Goal: Ask a question

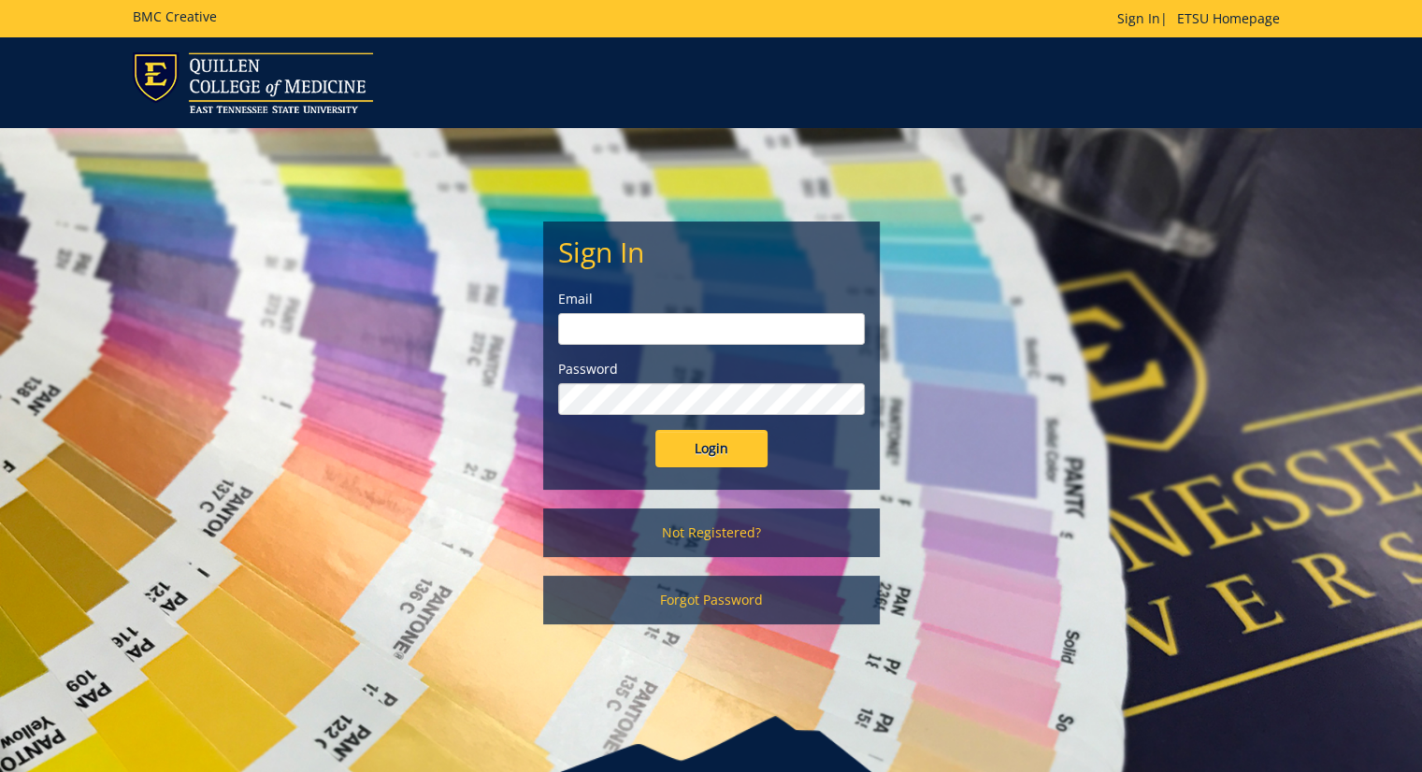
type input "[EMAIL_ADDRESS][DOMAIN_NAME]"
click at [726, 458] on input "Login" at bounding box center [711, 448] width 112 height 37
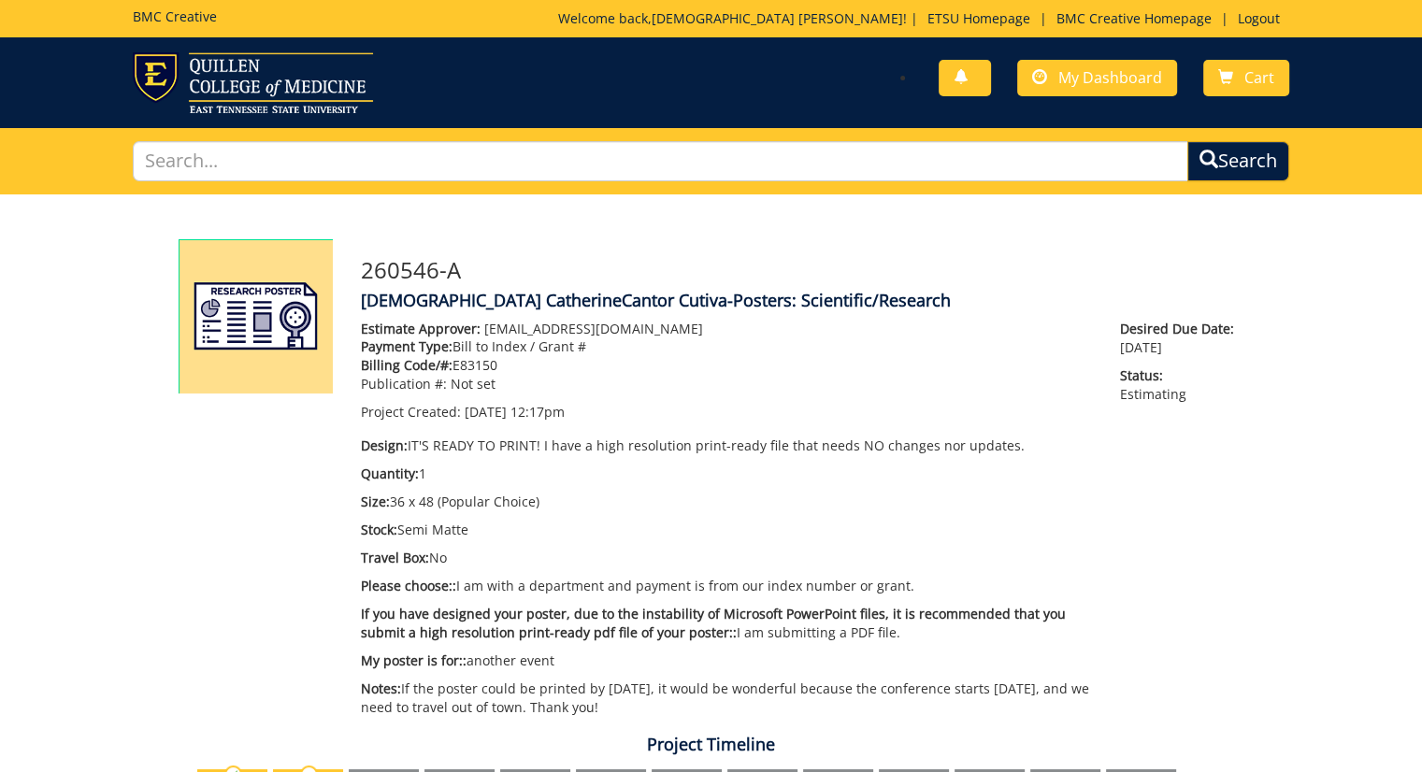
click at [720, 389] on p "Publication #: Not set" at bounding box center [727, 384] width 732 height 19
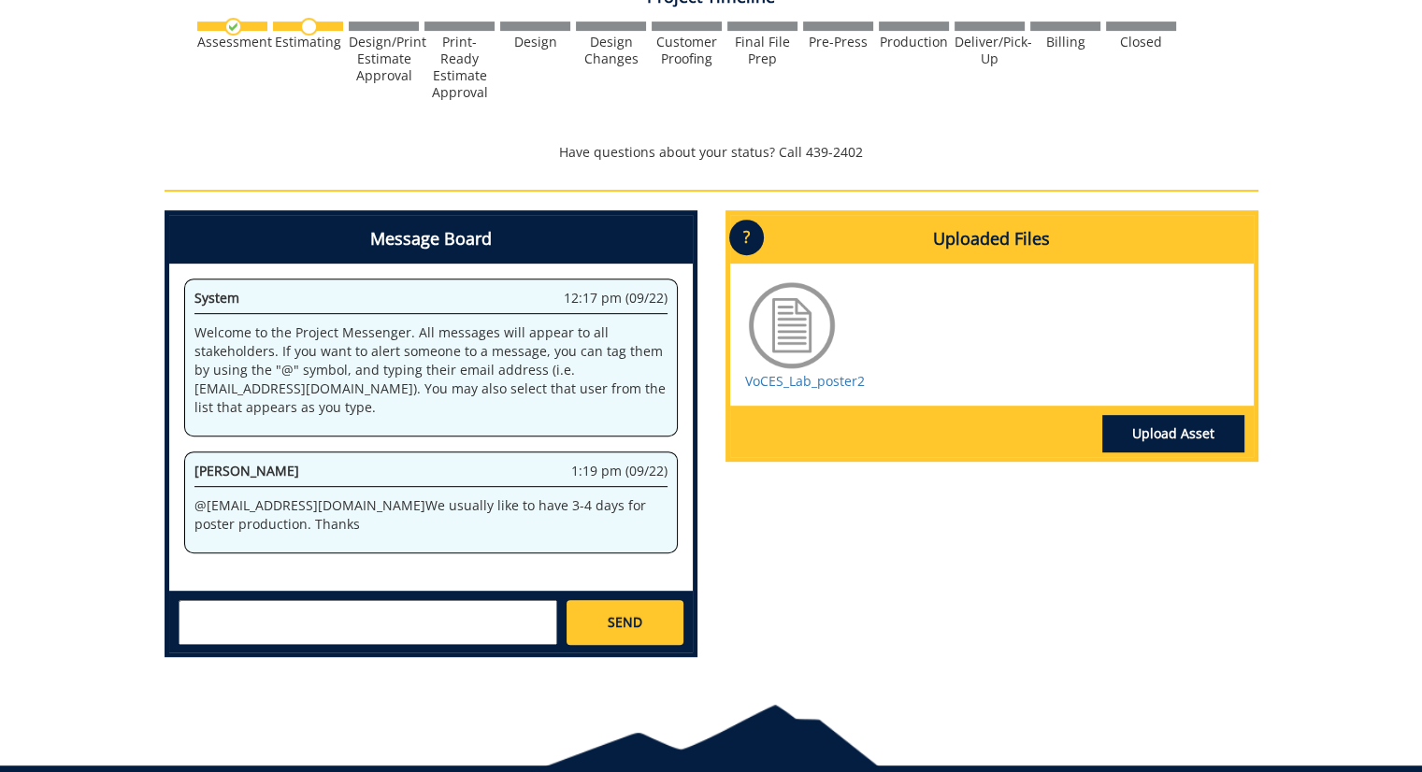
scroll to position [785, 0]
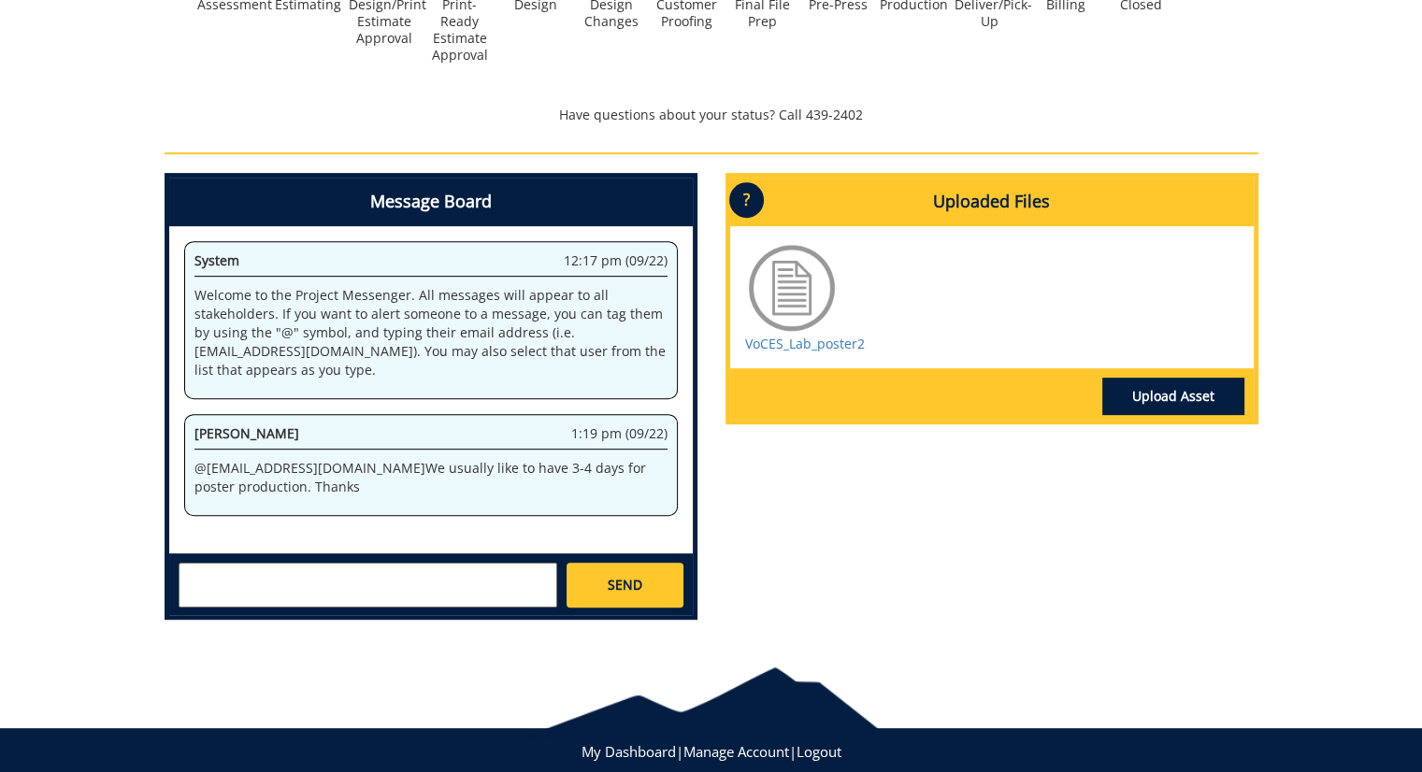
click at [471, 577] on textarea at bounding box center [368, 585] width 379 height 45
click at [186, 575] on textarea "Would it be ready by [DATE]?" at bounding box center [368, 585] width 379 height 45
click at [285, 591] on textarea "Good afternoon, would it be possible to have it ready by [DATE]?" at bounding box center [368, 585] width 379 height 45
type textarea "Good afternoon, would it be possible to have it ready by [DATE]?"
click at [633, 577] on span "SEND" at bounding box center [625, 585] width 35 height 19
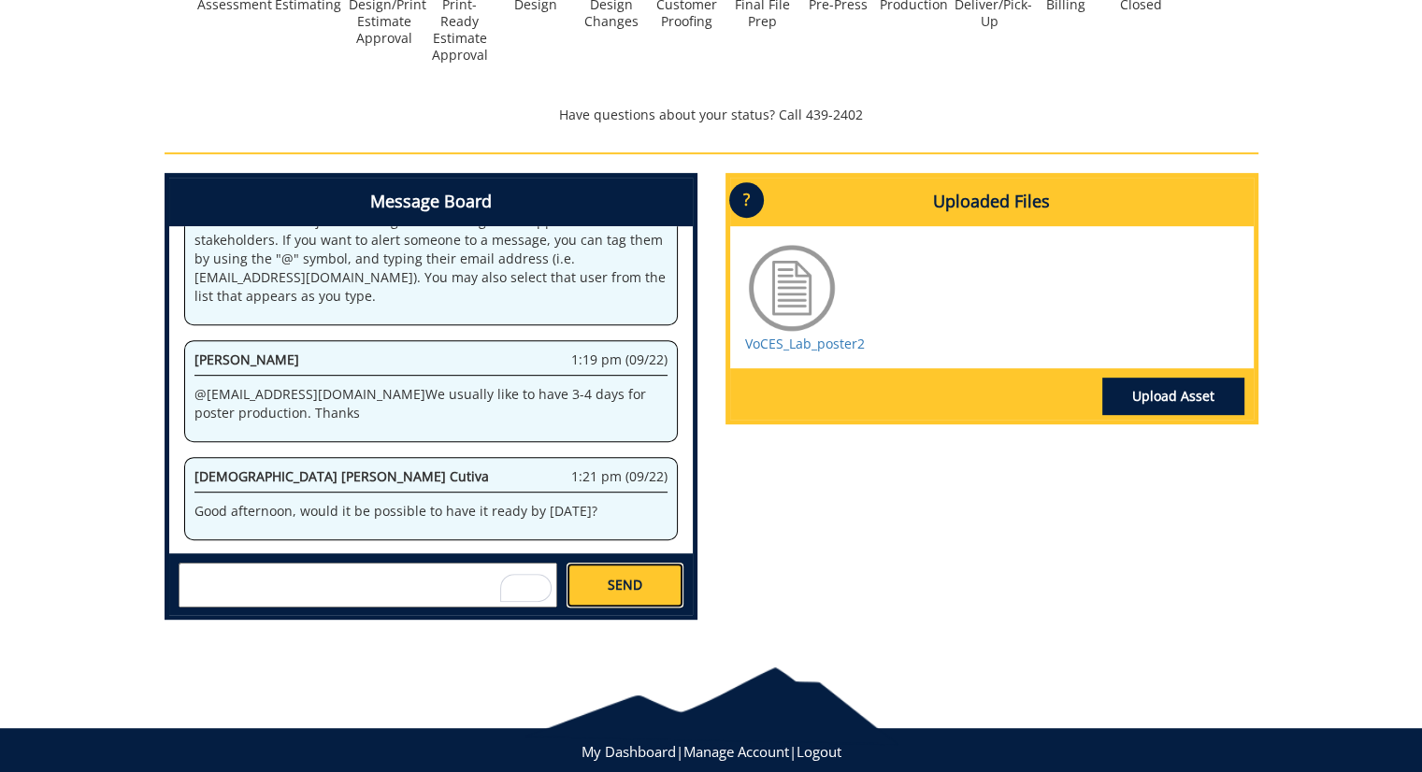
scroll to position [846, 0]
